Goal: Navigation & Orientation: Understand site structure

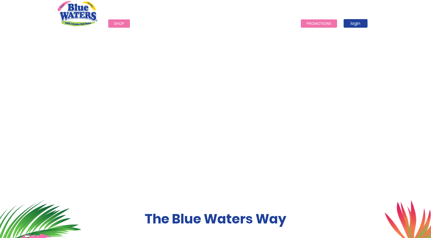
click at [312, 21] on link "Promotions" at bounding box center [319, 23] width 36 height 8
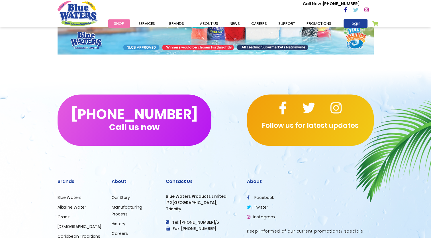
scroll to position [251, 0]
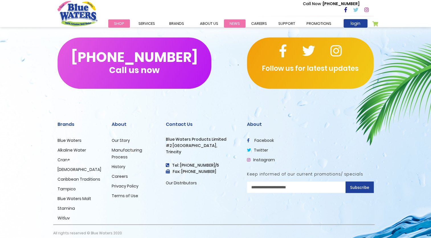
click at [231, 23] on link "News" at bounding box center [235, 23] width 22 height 8
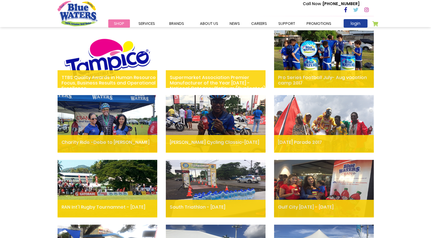
scroll to position [137, 0]
